Goal: Task Accomplishment & Management: Use online tool/utility

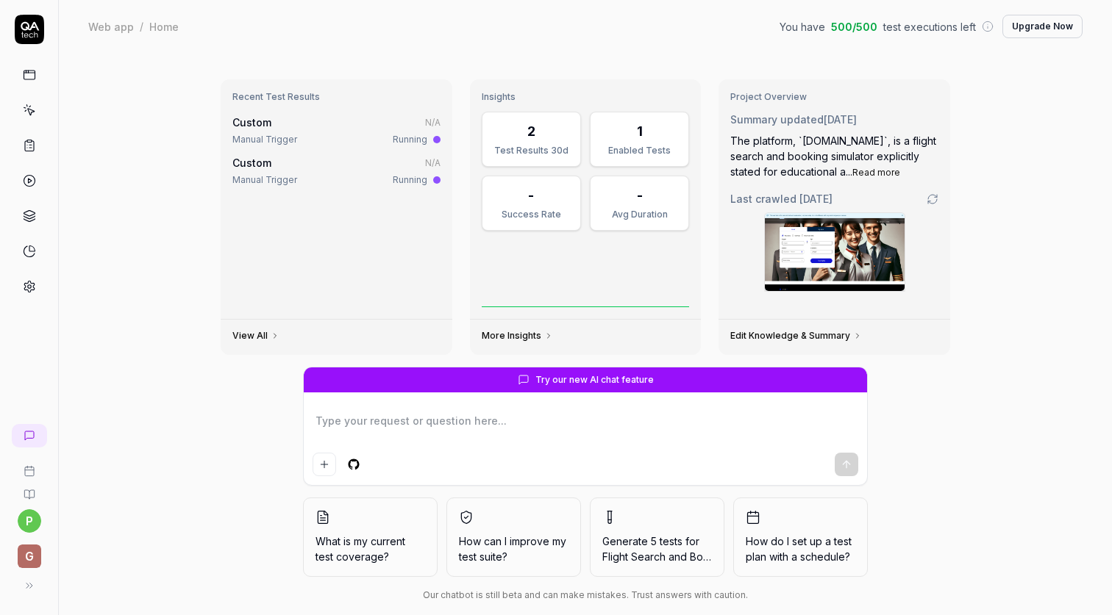
click at [32, 551] on span "G" at bounding box center [30, 557] width 24 height 24
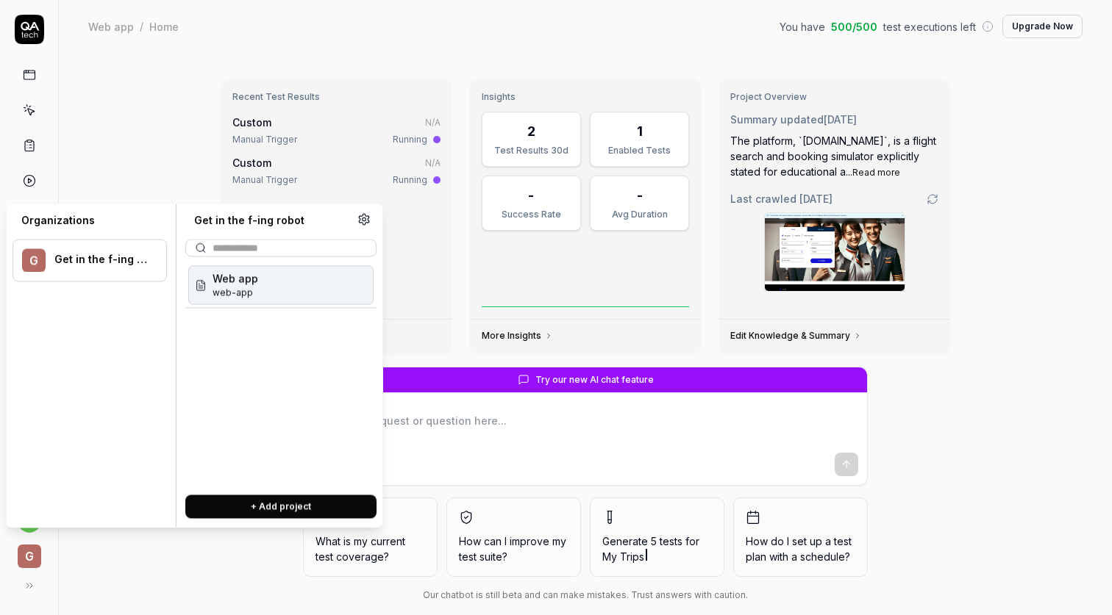
click at [32, 551] on span "G" at bounding box center [30, 557] width 24 height 24
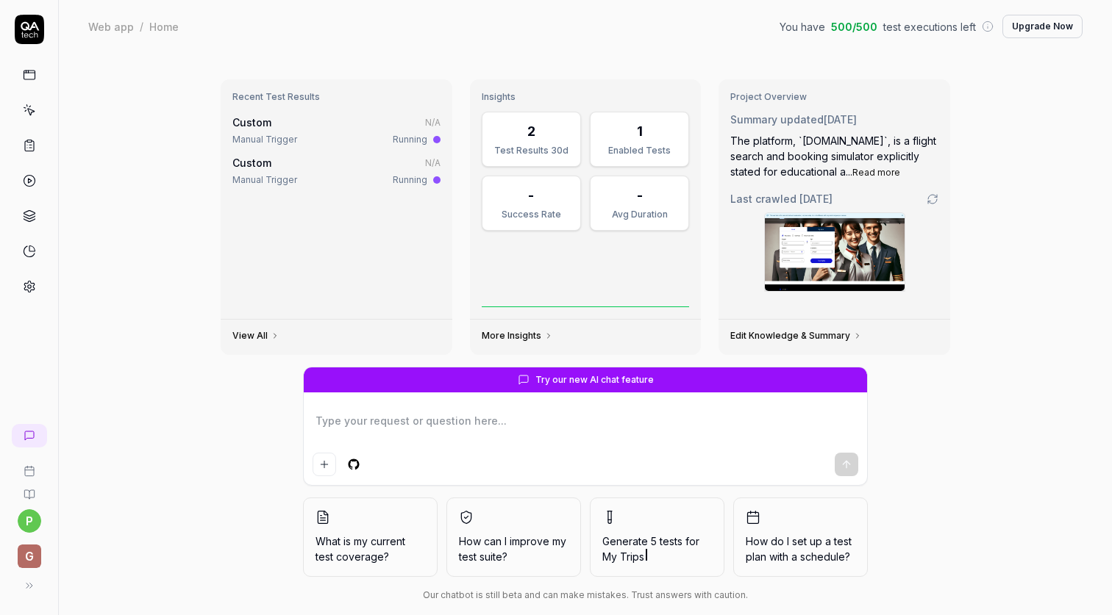
click at [29, 523] on html "p G Web app / Home You have 500 / 500 test executions left Upgrade Now Web app …" at bounding box center [556, 307] width 1112 height 615
click at [26, 555] on html "p G Web app / Home You have 500 / 500 test executions left Upgrade Now Web app …" at bounding box center [556, 307] width 1112 height 615
click at [26, 556] on span "G" at bounding box center [30, 557] width 24 height 24
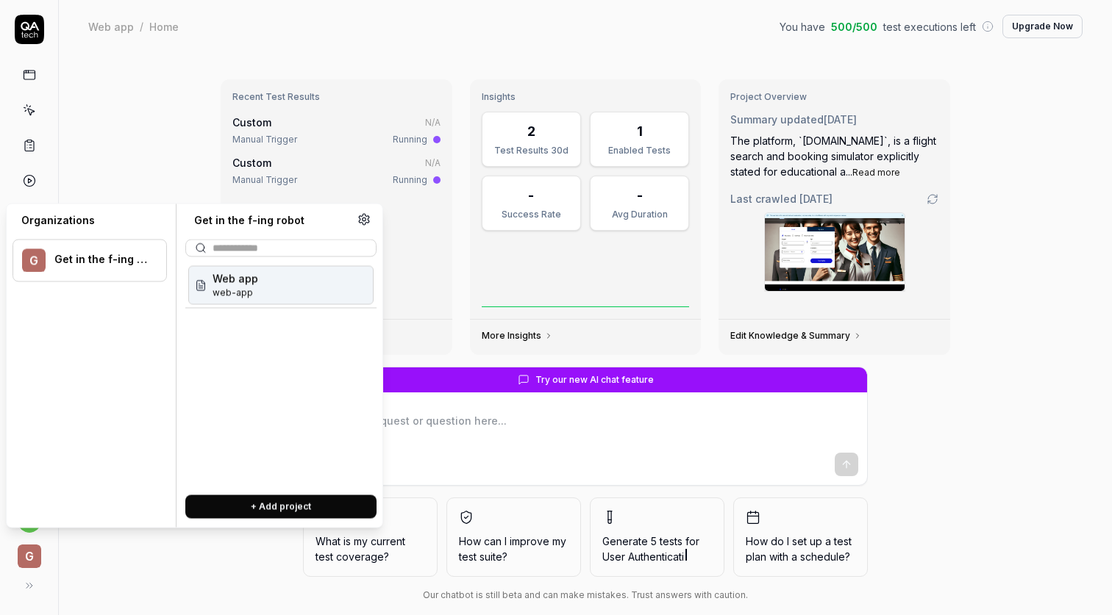
click at [26, 556] on span "G" at bounding box center [30, 557] width 24 height 24
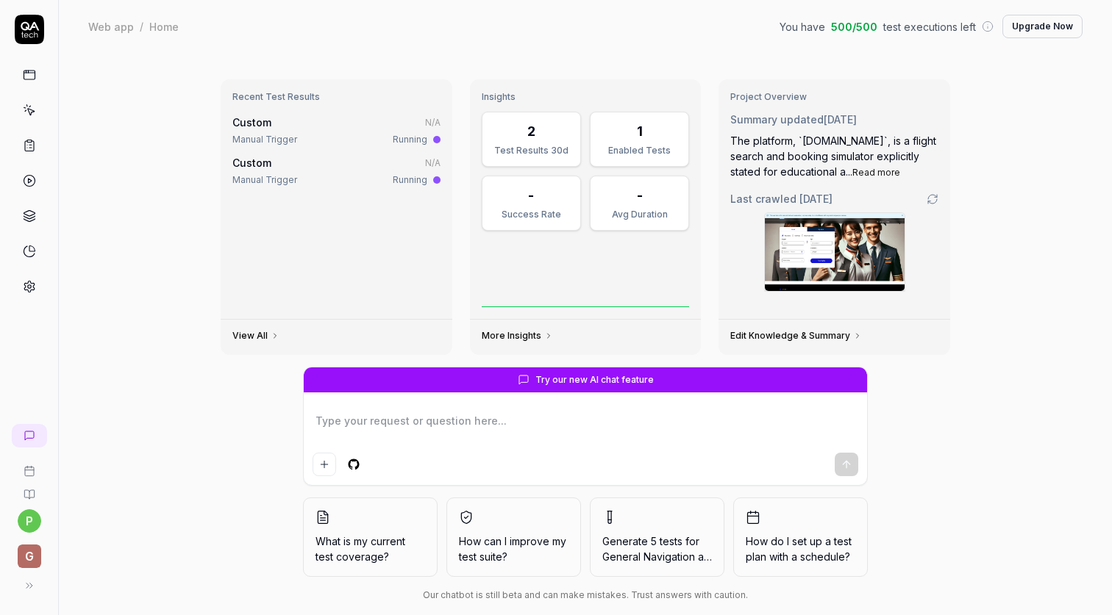
click at [531, 141] on div "2 Test Results 30d" at bounding box center [531, 139] width 99 height 55
click at [37, 112] on link at bounding box center [29, 110] width 26 height 26
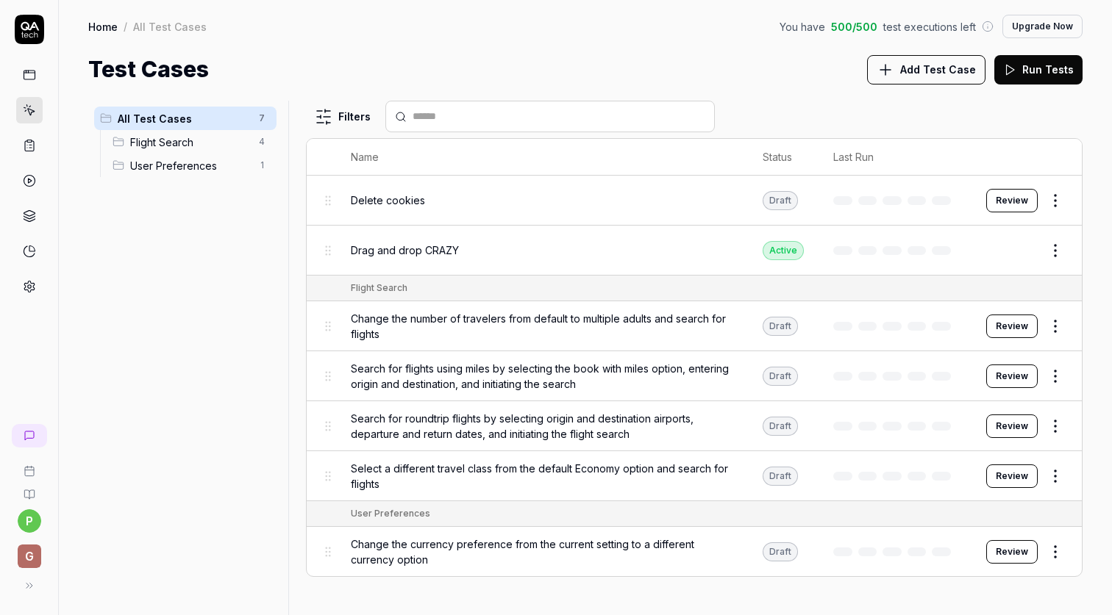
click at [1005, 198] on button "Review" at bounding box center [1011, 201] width 51 height 24
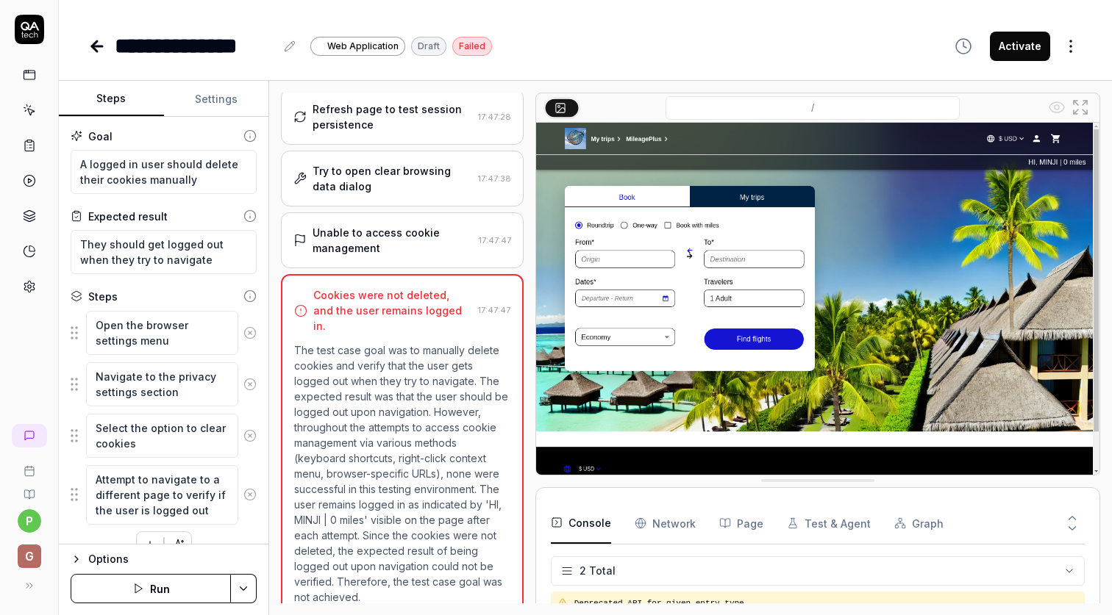
scroll to position [26, 0]
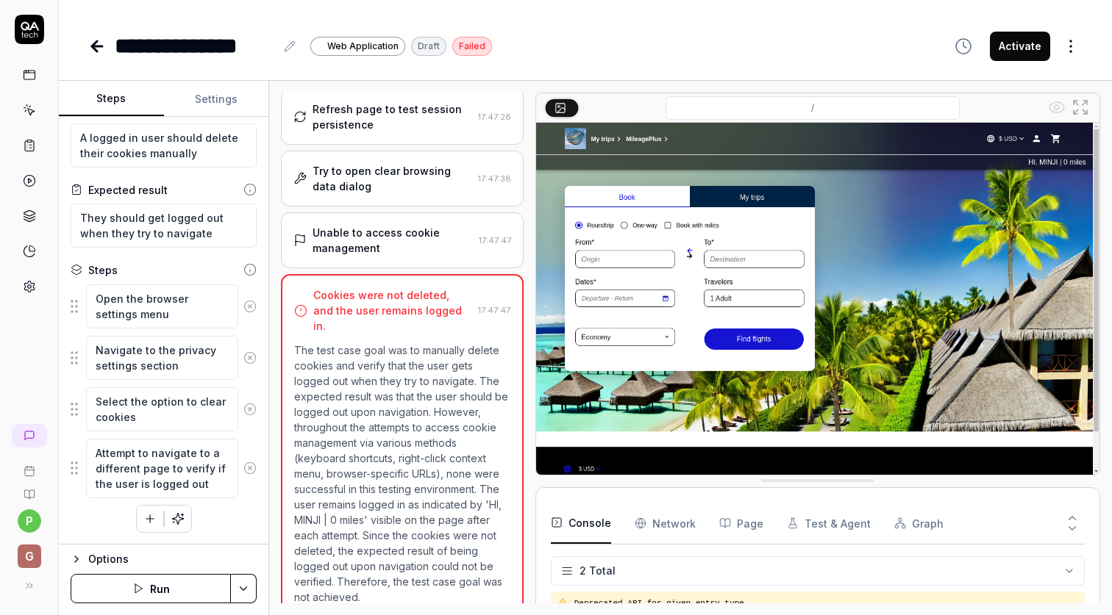
click at [137, 596] on button "Run" at bounding box center [151, 588] width 160 height 29
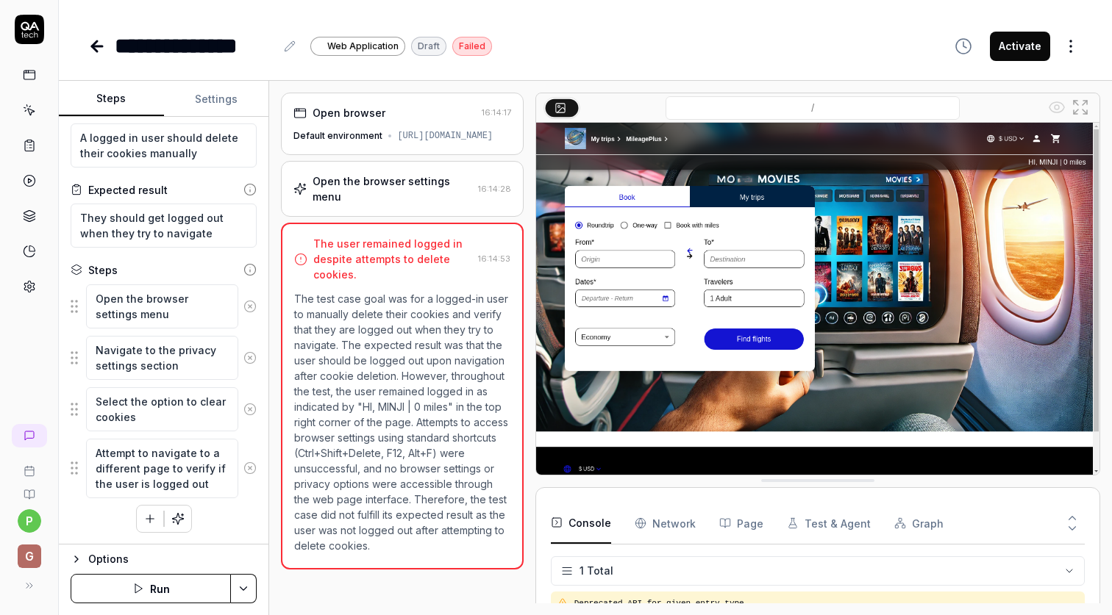
type textarea "*"
